Goal: Find specific page/section: Find specific page/section

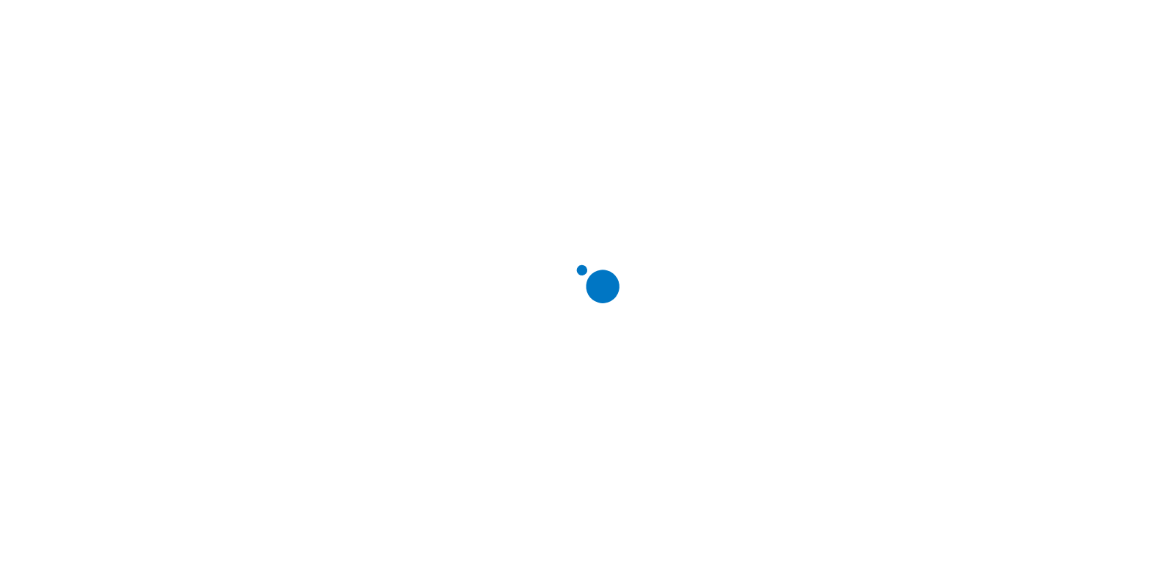
click at [962, 18] on div at bounding box center [592, 289] width 1173 height 578
